Goal: Information Seeking & Learning: Learn about a topic

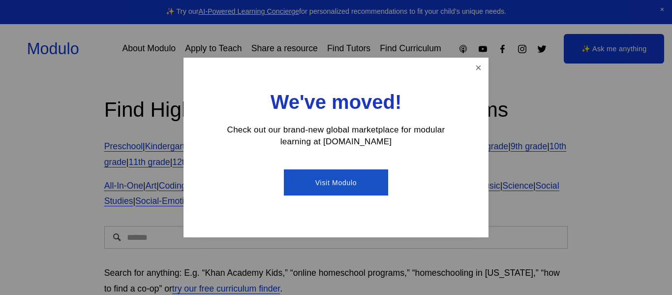
click at [472, 75] on link "Close" at bounding box center [478, 67] width 17 height 17
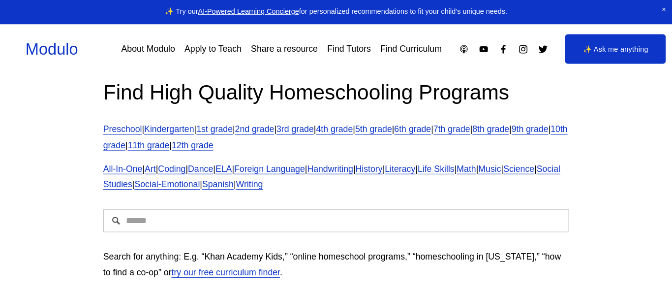
scroll to position [17, 0]
click at [430, 127] on link "6th grade" at bounding box center [412, 129] width 36 height 10
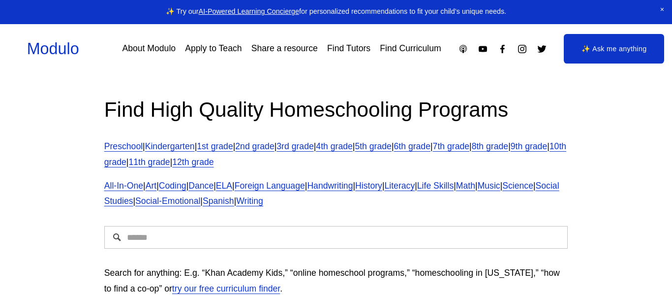
click at [137, 241] on input "Search" at bounding box center [336, 237] width 464 height 23
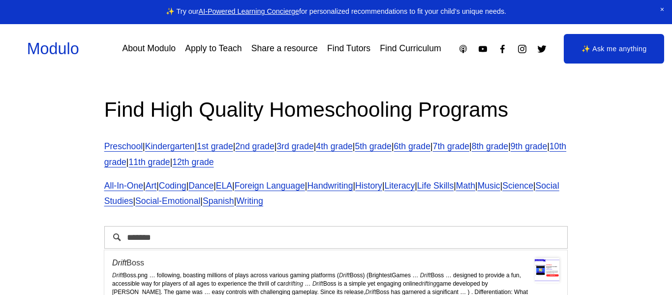
type input "*******"
click at [126, 264] on div "Drift Boss" at bounding box center [335, 262] width 447 height 9
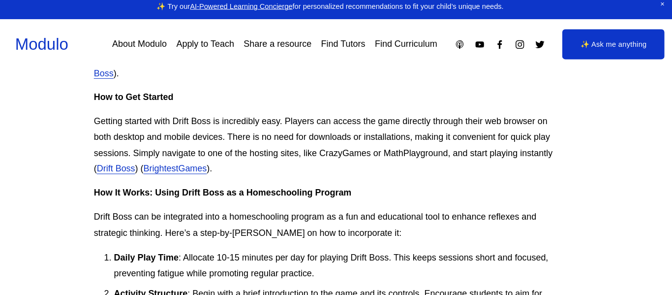
scroll to position [589, 0]
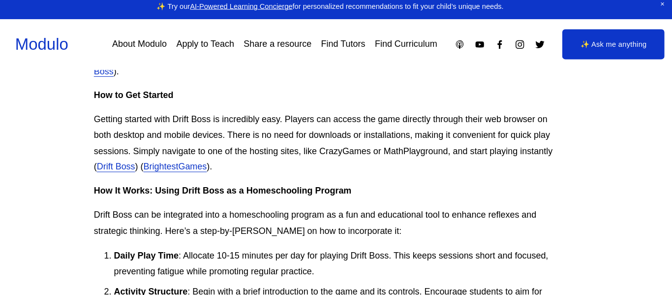
click at [116, 170] on link "Drift Boss" at bounding box center [125, 169] width 37 height 10
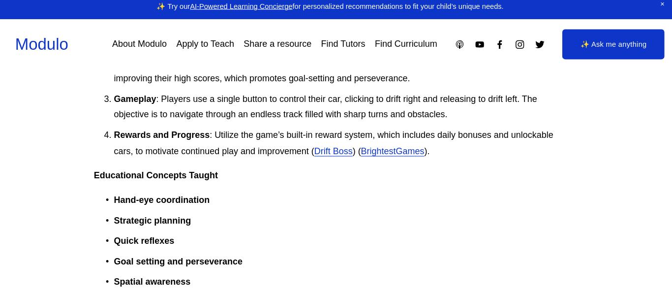
scroll to position [816, 0]
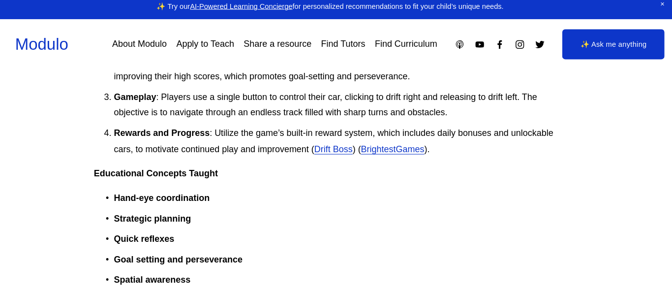
click at [425, 150] on link "BrightestGames" at bounding box center [397, 152] width 62 height 10
